Goal: Information Seeking & Learning: Learn about a topic

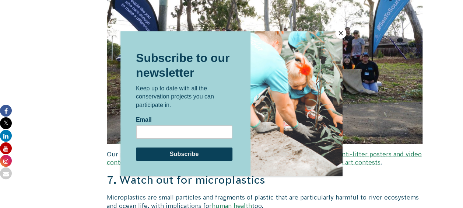
scroll to position [2155, 0]
click at [335, 34] on button "Close" at bounding box center [340, 33] width 11 height 11
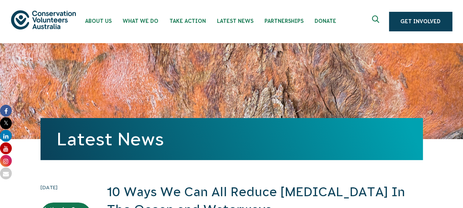
scroll to position [0, 0]
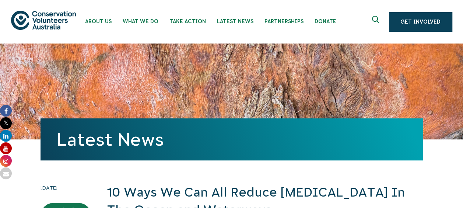
drag, startPoint x: 29, startPoint y: 10, endPoint x: 66, endPoint y: 15, distance: 36.6
click at [66, 15] on div "About Us Our Priorities Reconciliation Impact Our Board Our People Careers CVA …" at bounding box center [231, 21] width 441 height 43
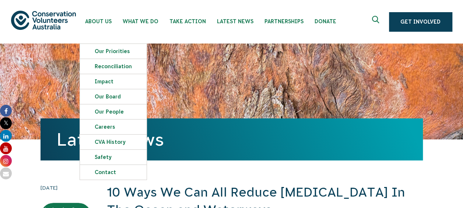
click at [48, 0] on div "About Us Our Priorities Reconciliation Impact Our Board Our People Careers CVA …" at bounding box center [231, 21] width 441 height 43
click at [6, 13] on div "About Us Our Priorities Reconciliation Impact Our Board Our People Careers CVA …" at bounding box center [231, 21] width 456 height 43
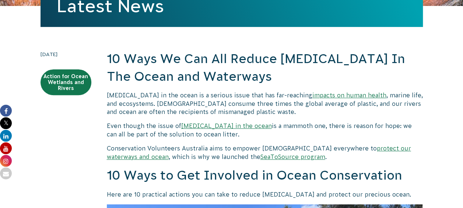
scroll to position [135, 0]
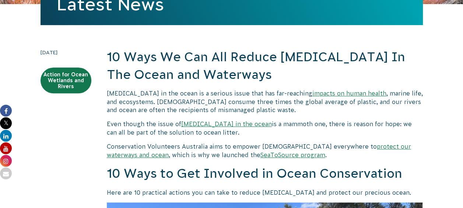
drag, startPoint x: 33, startPoint y: 49, endPoint x: 89, endPoint y: 48, distance: 56.7
copy time "[DATE]"
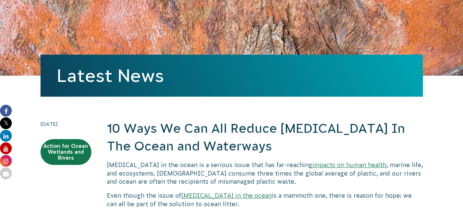
scroll to position [98, 0]
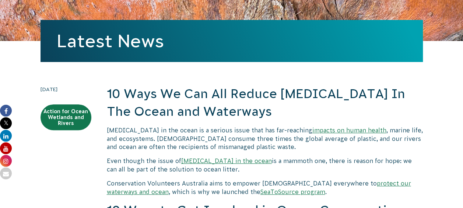
drag, startPoint x: 107, startPoint y: 93, endPoint x: 401, endPoint y: 102, distance: 294.0
click at [401, 102] on h2 "10 Ways We Can All Reduce [MEDICAL_DATA] In The Ocean and Waterways" at bounding box center [265, 102] width 316 height 35
drag, startPoint x: 401, startPoint y: 102, endPoint x: 426, endPoint y: 117, distance: 29.2
drag, startPoint x: 107, startPoint y: 93, endPoint x: 354, endPoint y: 115, distance: 248.1
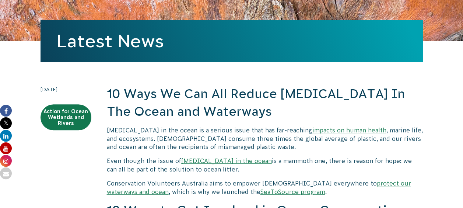
click at [354, 115] on h2 "10 Ways We Can All Reduce [MEDICAL_DATA] In The Ocean and Waterways" at bounding box center [265, 102] width 316 height 35
copy h2 "10 Ways We Can All Reduce [MEDICAL_DATA] In The Ocean and Waterways"
